Goal: Use online tool/utility

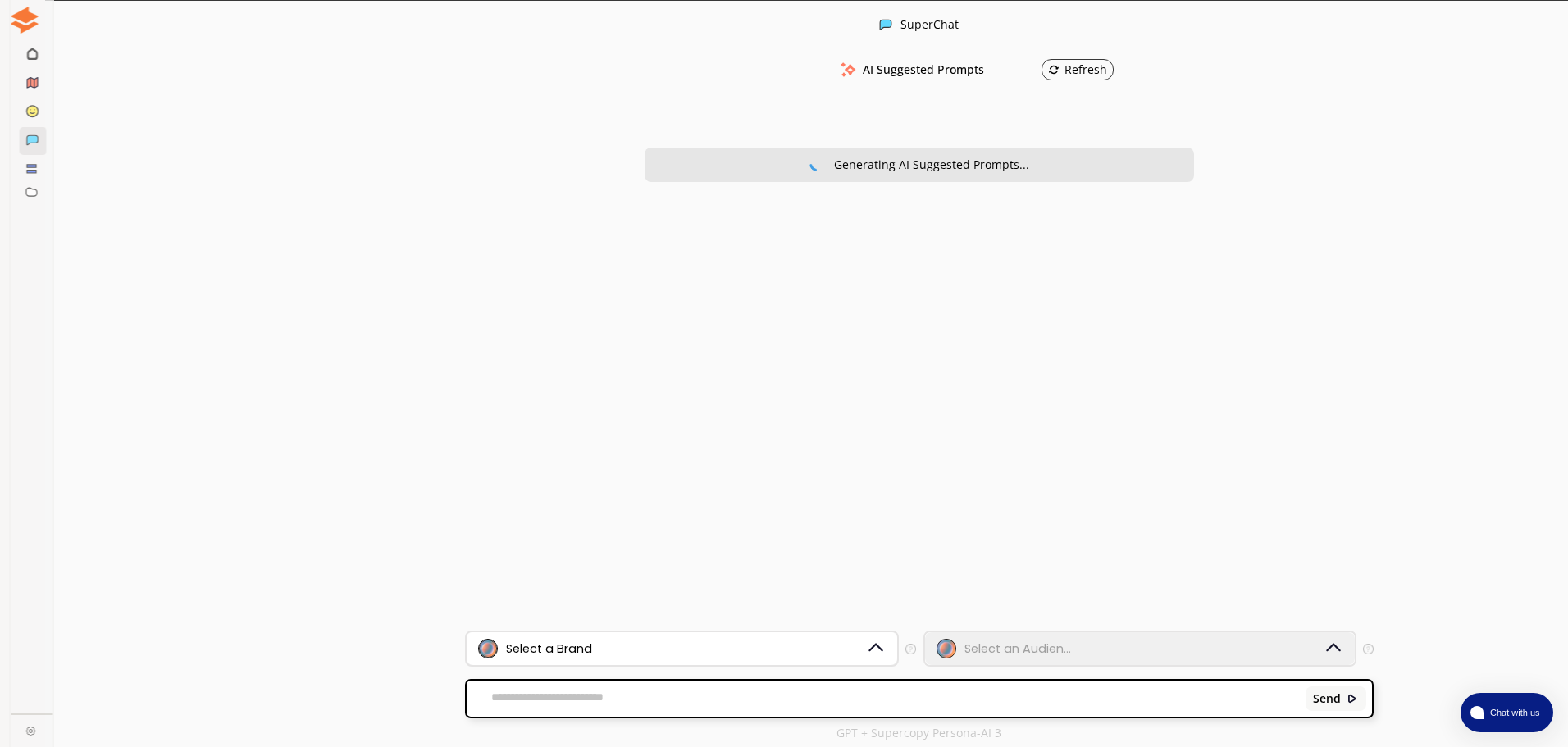
click at [632, 650] on div "Select a Brand" at bounding box center [671, 649] width 387 height 19
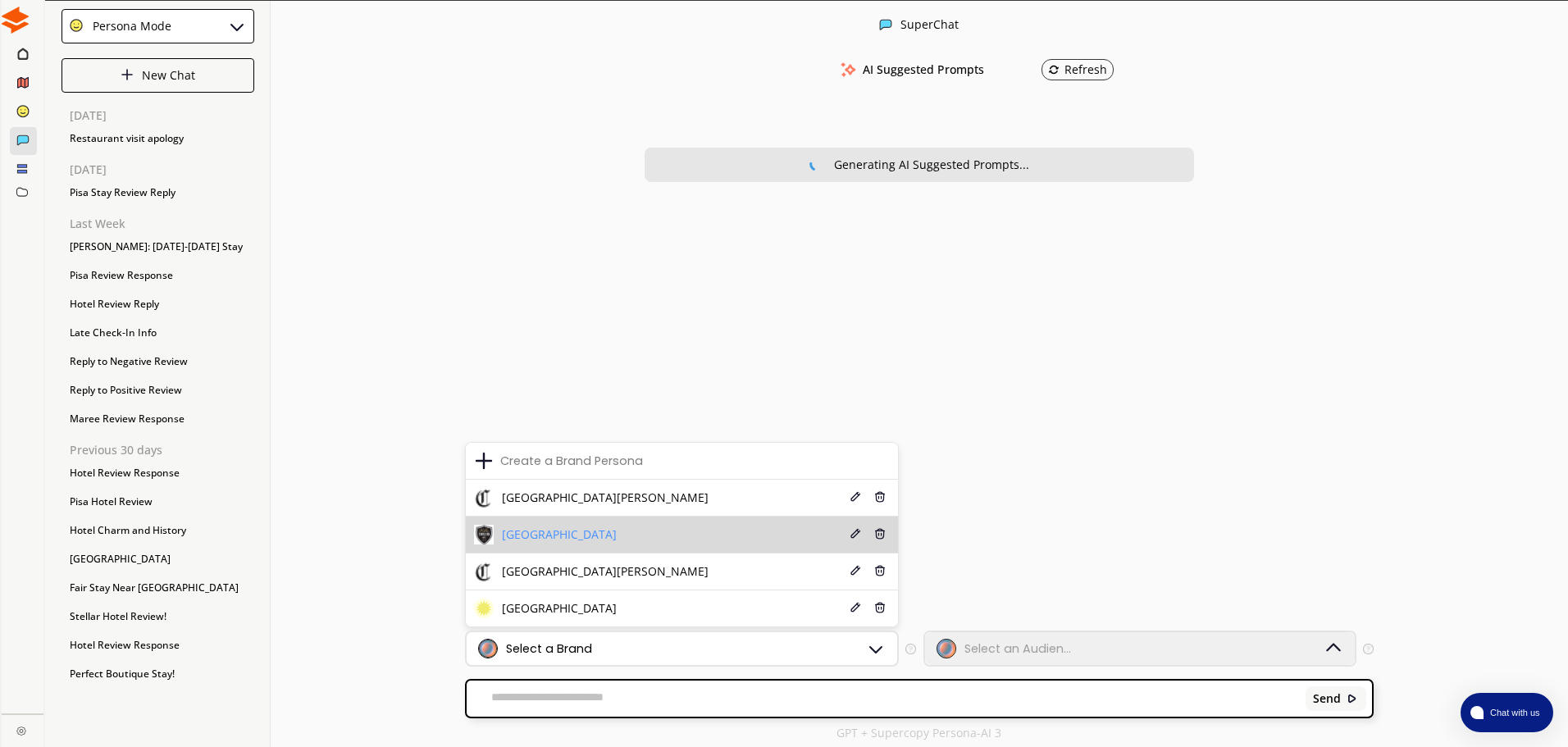
click at [568, 537] on span "[GEOGRAPHIC_DATA]" at bounding box center [559, 535] width 115 height 13
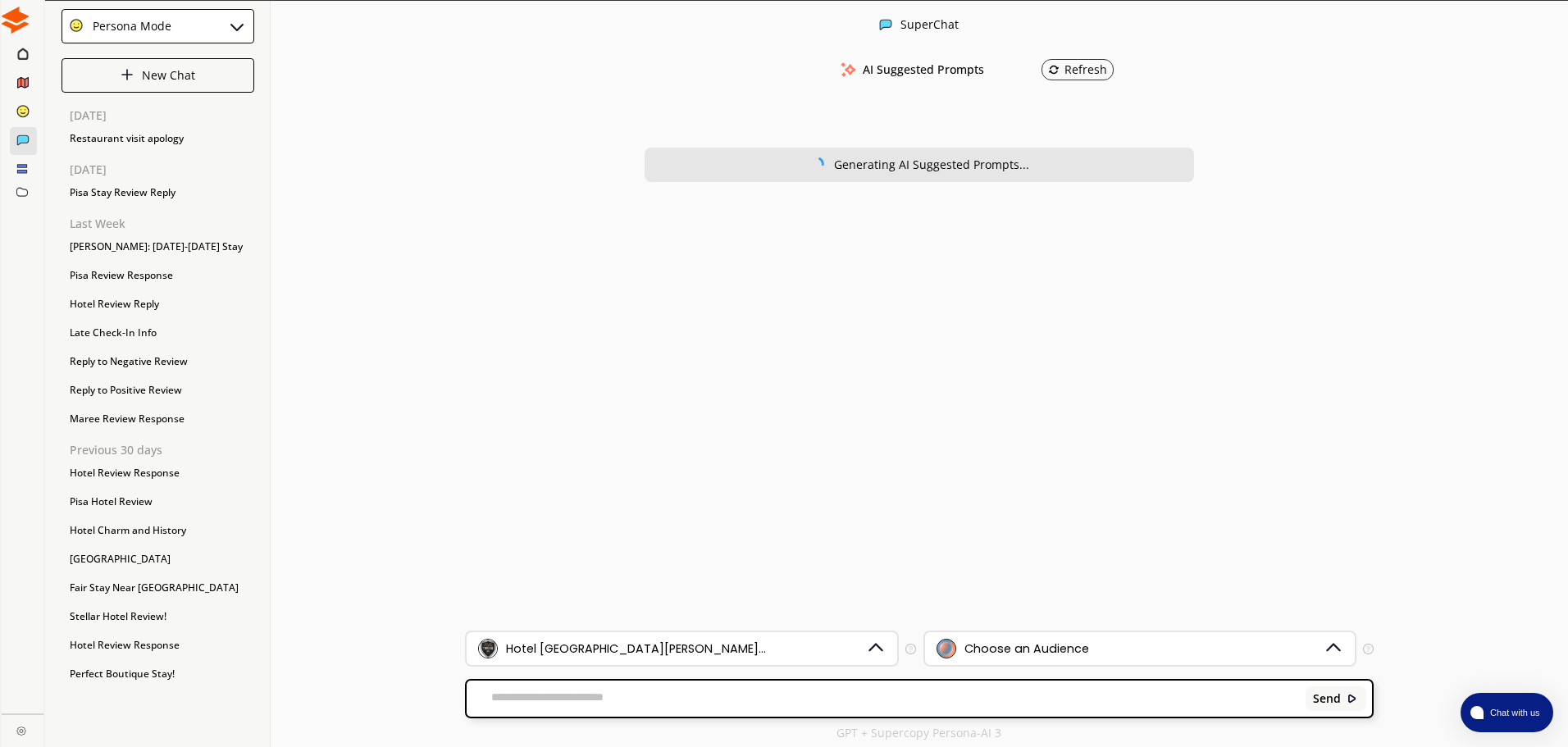
click at [574, 692] on textarea at bounding box center [884, 699] width 833 height 17
paste textarea "**********"
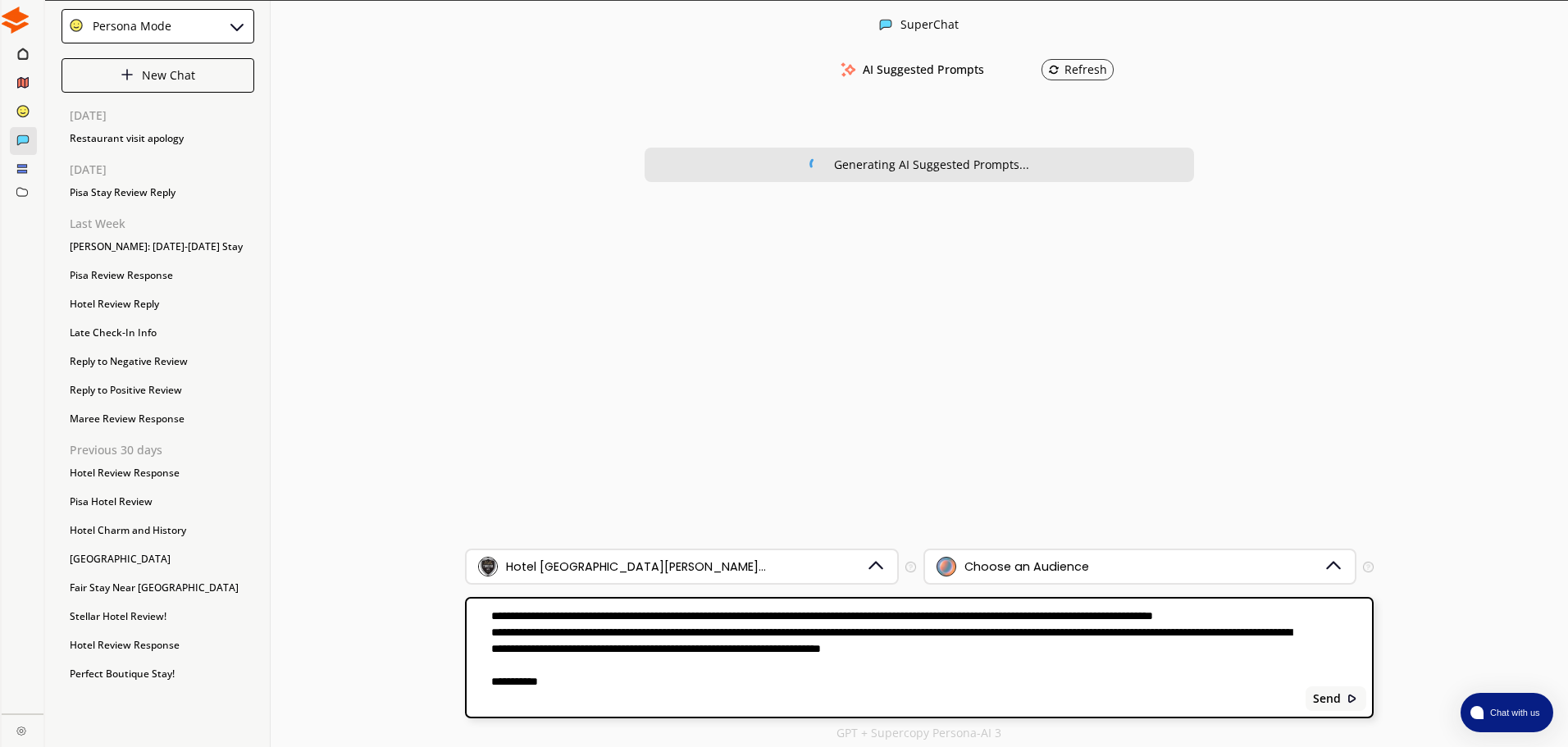
type textarea "**********"
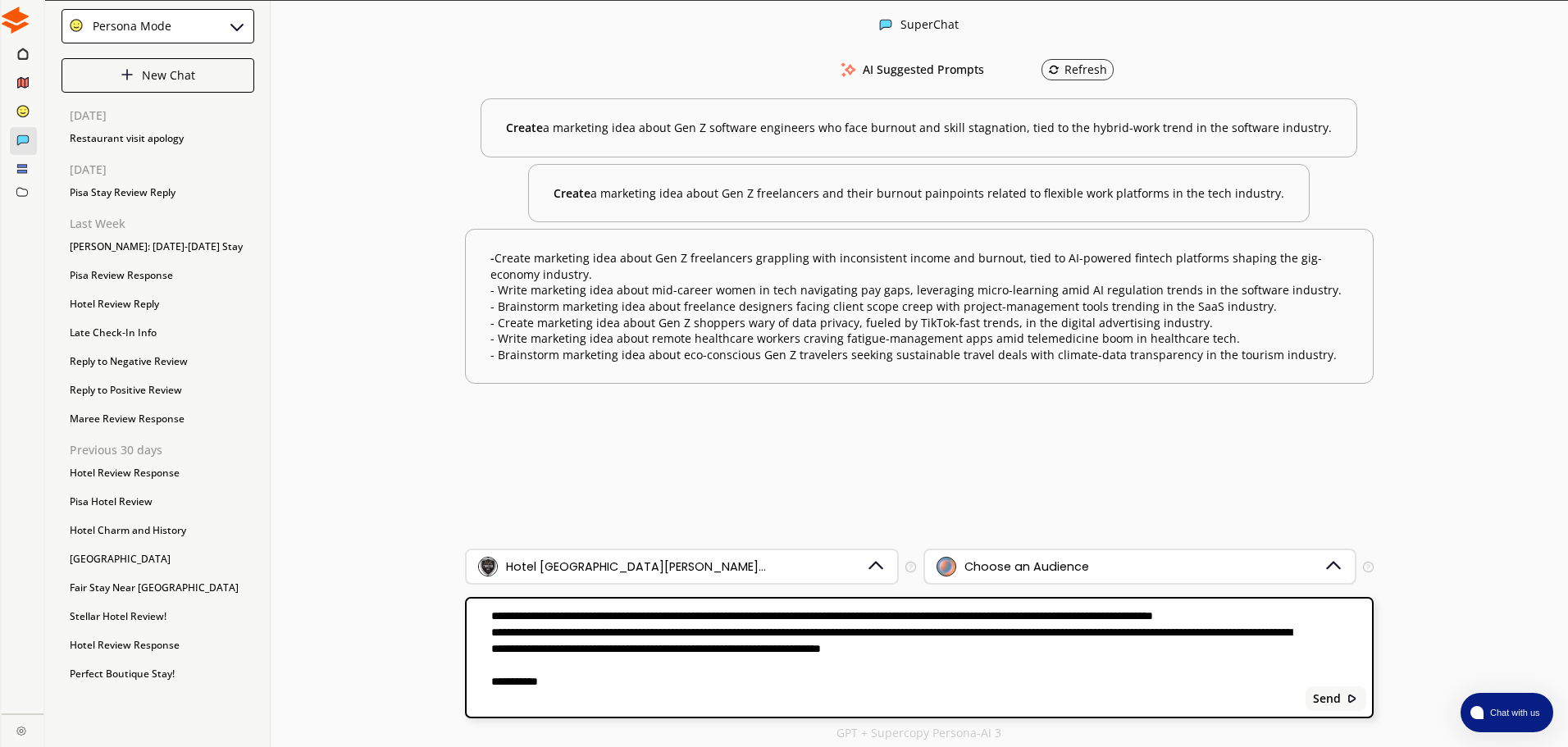
click at [1027, 574] on div "Choose an Audience" at bounding box center [1026, 567] width 124 height 13
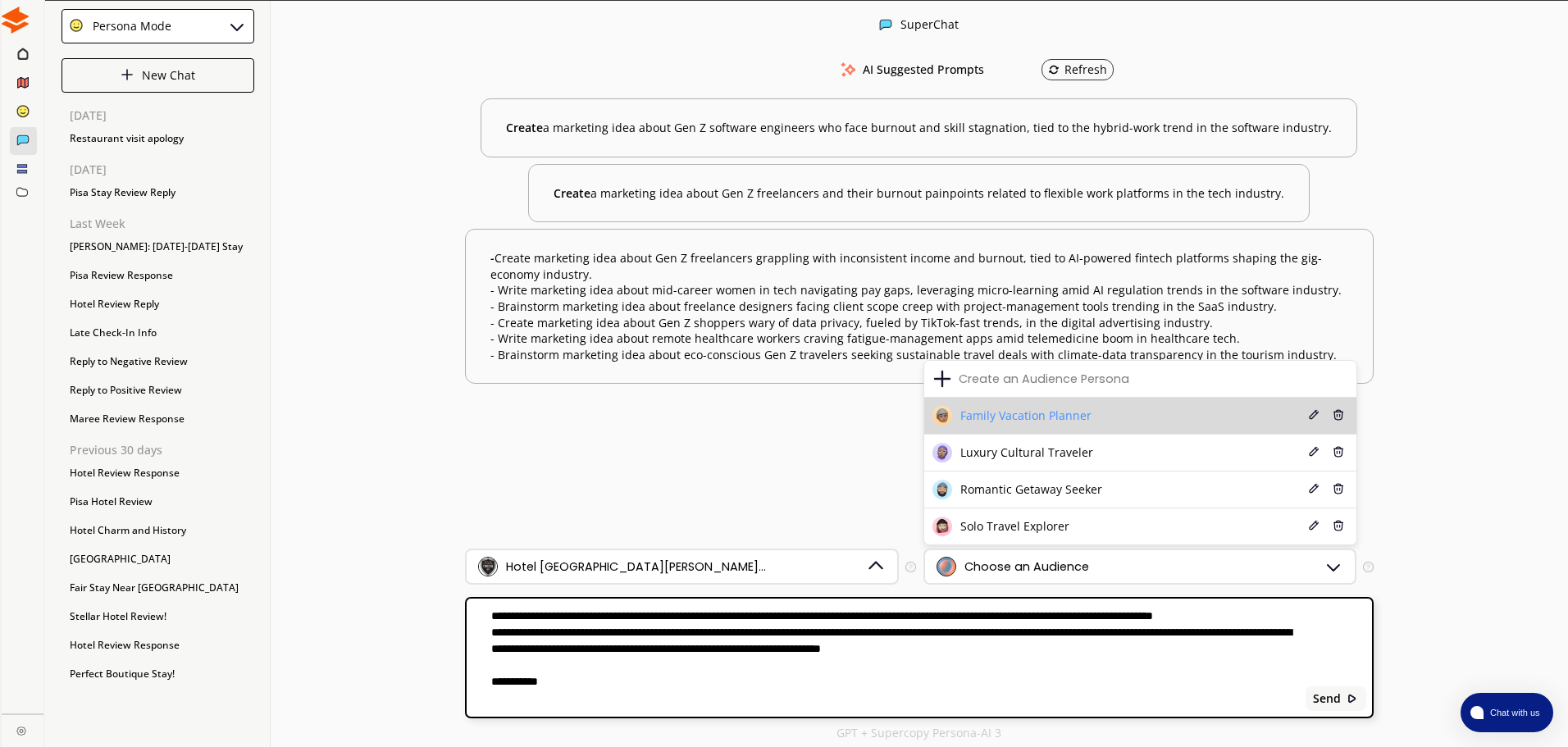
click at [1055, 422] on span "Family Vacation Planner" at bounding box center [1025, 416] width 131 height 13
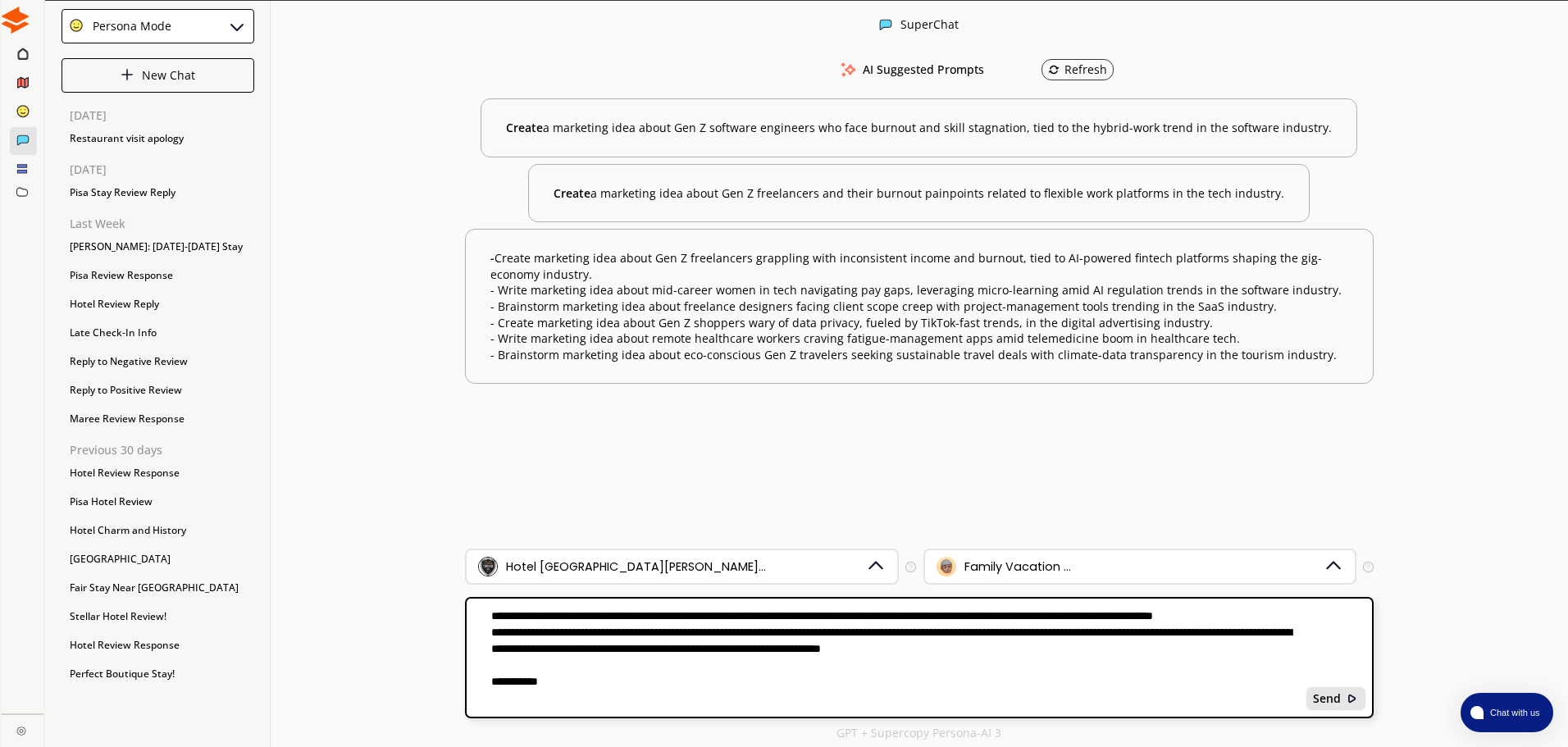
click at [1340, 697] on b "Send" at bounding box center [1326, 699] width 28 height 13
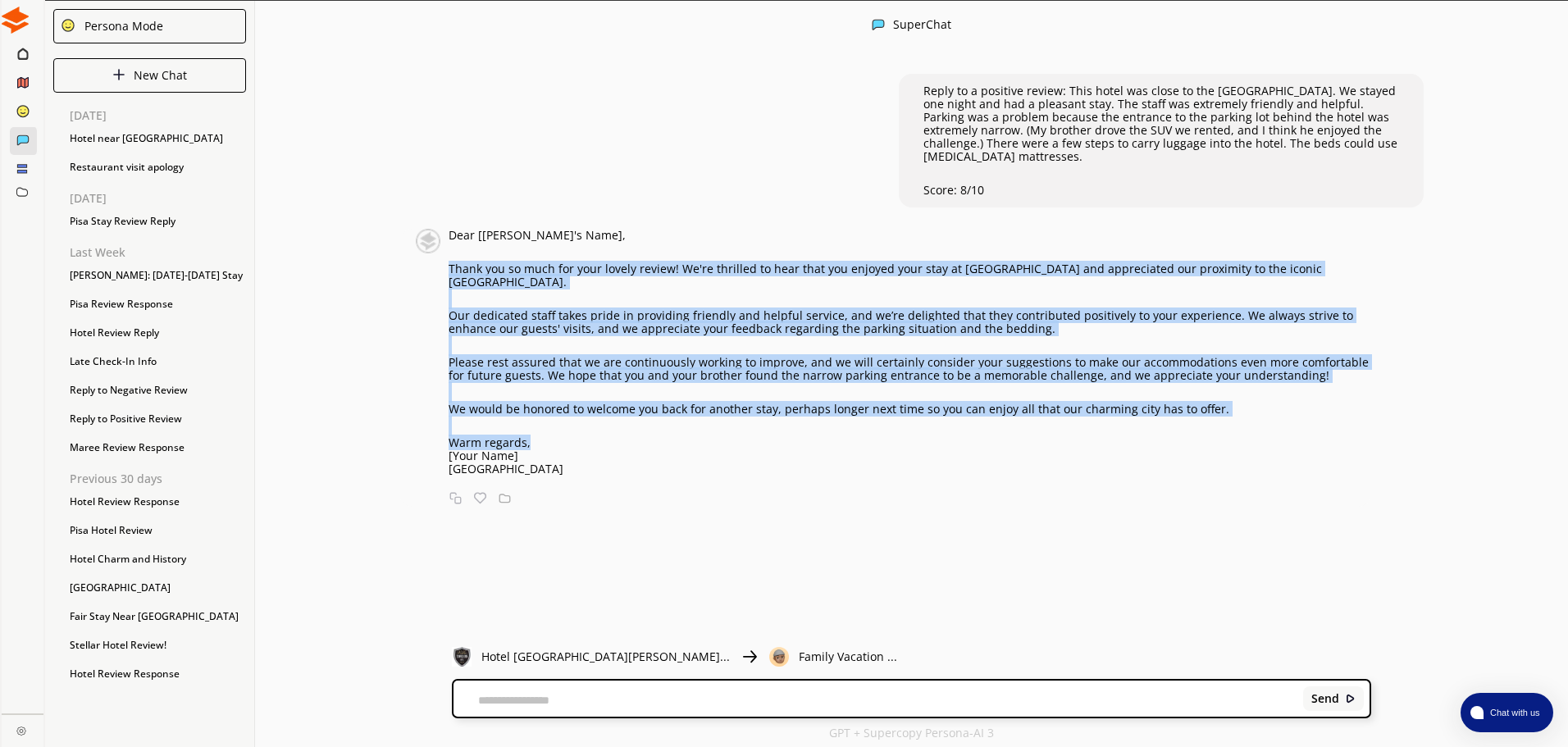
drag, startPoint x: 542, startPoint y: 445, endPoint x: 454, endPoint y: 267, distance: 198.6
click at [454, 267] on div "Dear [[PERSON_NAME]'s Name], Thank you so much for your lovely review! We're th…" at bounding box center [894, 352] width 956 height 247
copy div "Thank you so much for your lovely review! We're thrilled to hear that you enjoy…"
